Goal: Transaction & Acquisition: Purchase product/service

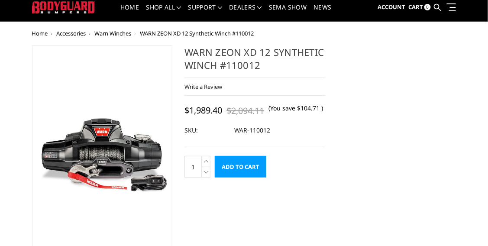
scroll to position [26, 0]
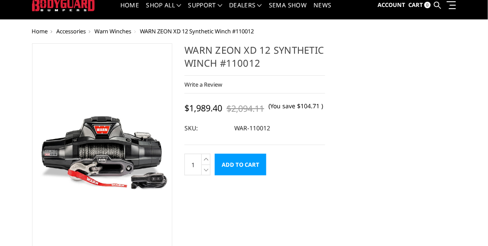
click at [236, 175] on input "Add to Cart" at bounding box center [241, 165] width 52 height 22
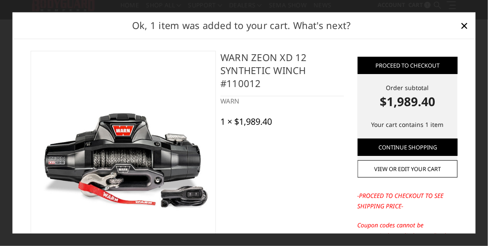
scroll to position [0, 0]
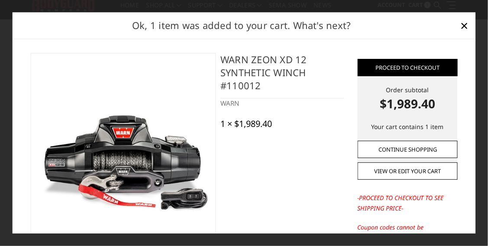
click at [424, 158] on link "Continue Shopping" at bounding box center [408, 149] width 100 height 17
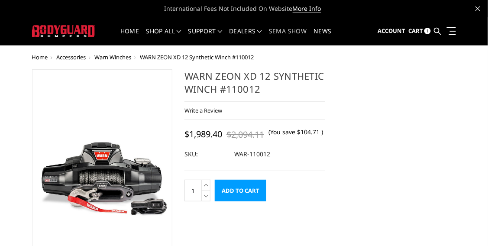
click at [289, 32] on link "SEMA Show" at bounding box center [288, 36] width 38 height 17
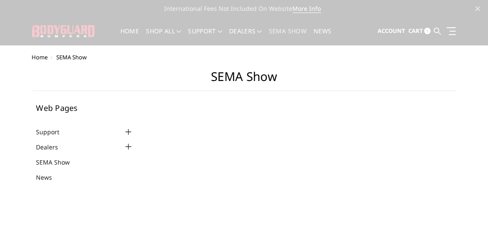
select select "US"
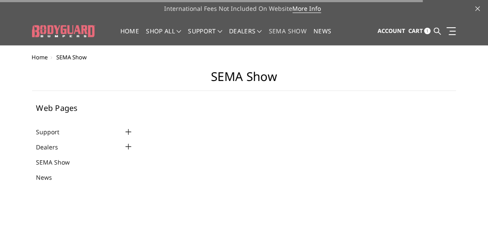
select select "US"
